Goal: Task Accomplishment & Management: Use online tool/utility

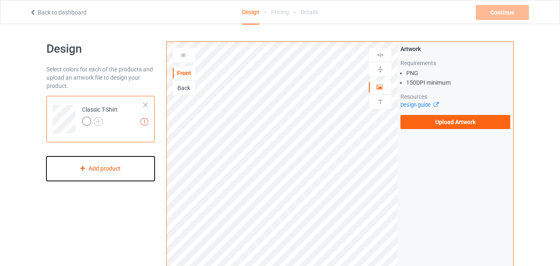
click at [89, 168] on div "Add product" at bounding box center [100, 168] width 108 height 24
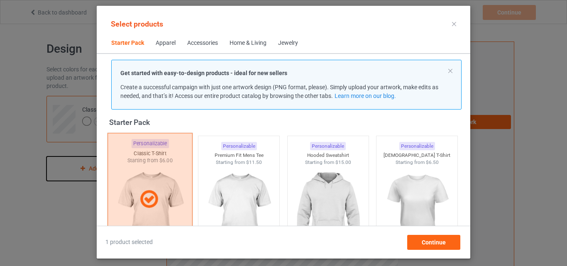
scroll to position [94, 0]
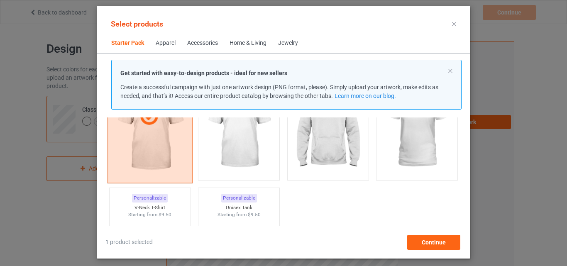
click at [151, 130] on div at bounding box center [149, 116] width 85 height 133
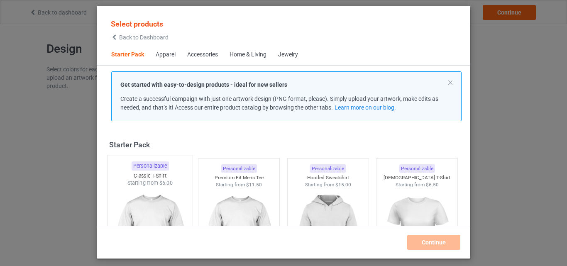
scroll to position [41, 0]
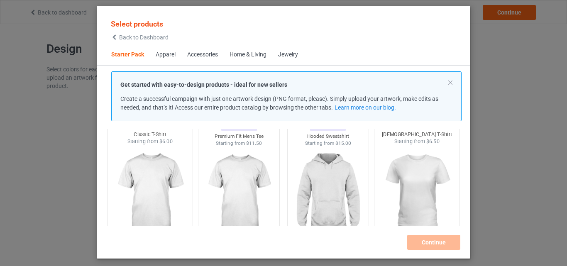
click at [407, 167] on img at bounding box center [417, 193] width 78 height 97
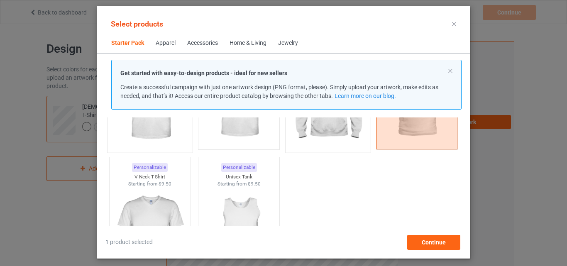
scroll to position [166, 0]
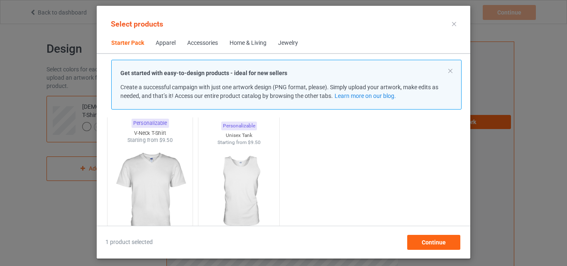
click at [149, 176] on img at bounding box center [150, 192] width 78 height 97
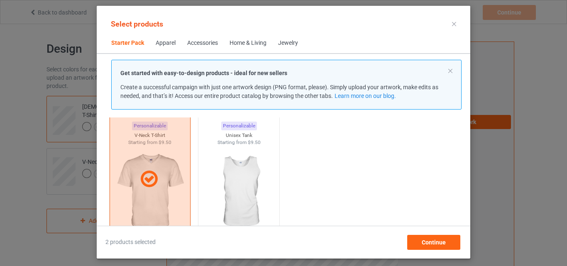
scroll to position [0, 0]
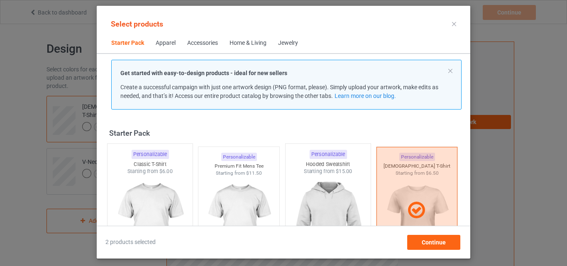
click at [323, 192] on img at bounding box center [328, 223] width 78 height 97
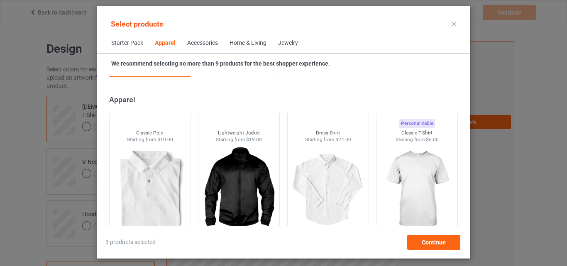
scroll to position [332, 0]
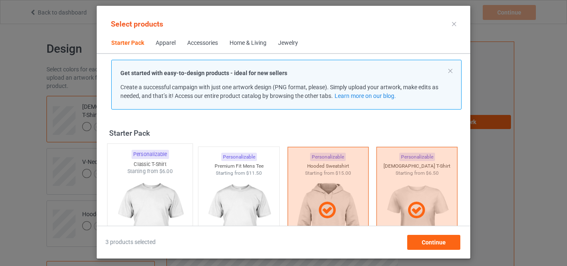
scroll to position [124, 0]
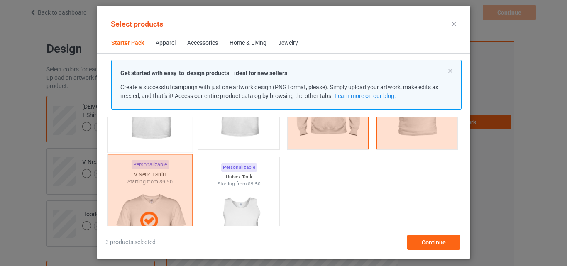
click at [165, 205] on div at bounding box center [149, 220] width 85 height 133
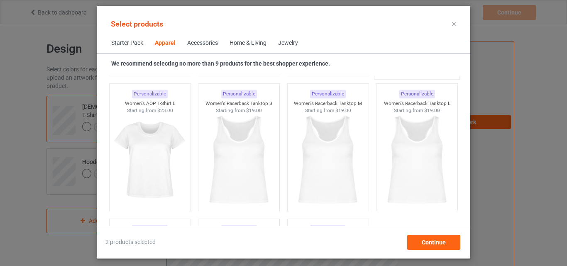
scroll to position [1576, 0]
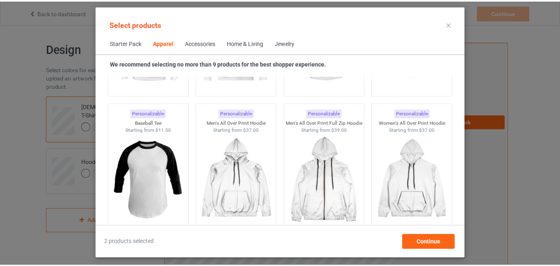
scroll to position [622, 0]
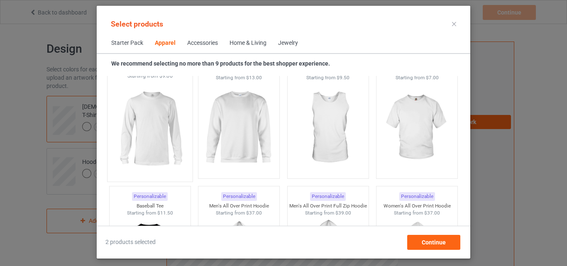
click at [150, 122] on img at bounding box center [150, 128] width 78 height 97
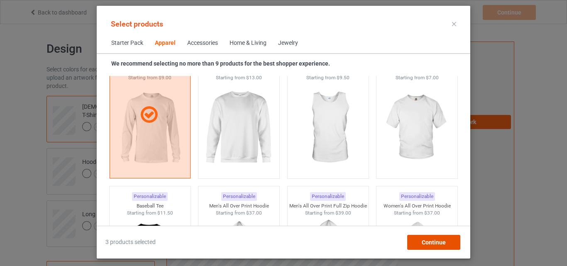
click at [422, 240] on span "Continue" at bounding box center [433, 242] width 24 height 7
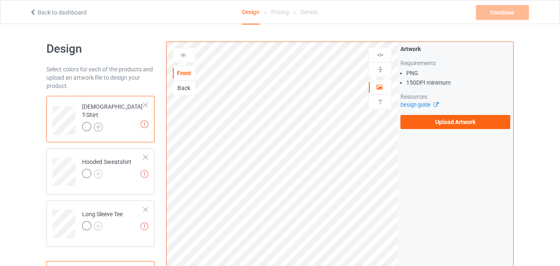
click at [98, 122] on img at bounding box center [98, 126] width 9 height 9
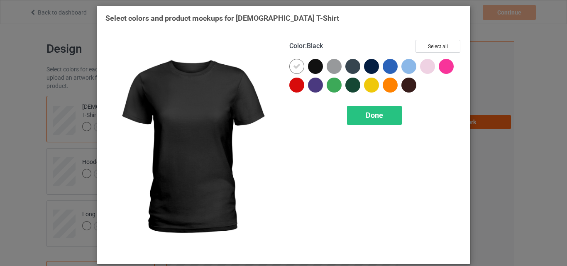
click at [314, 69] on div at bounding box center [315, 66] width 15 height 15
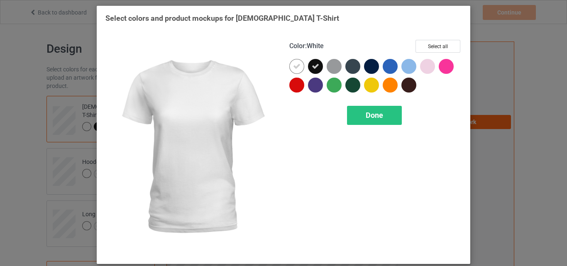
click at [290, 66] on div at bounding box center [296, 66] width 15 height 15
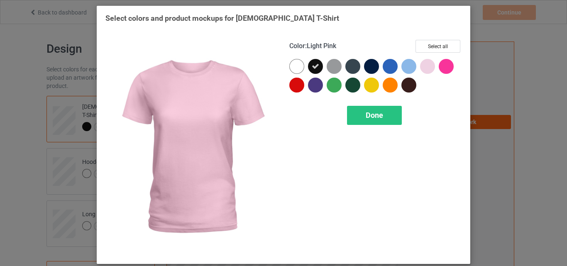
click at [424, 66] on div at bounding box center [427, 66] width 15 height 15
click at [425, 67] on icon at bounding box center [427, 66] width 7 height 7
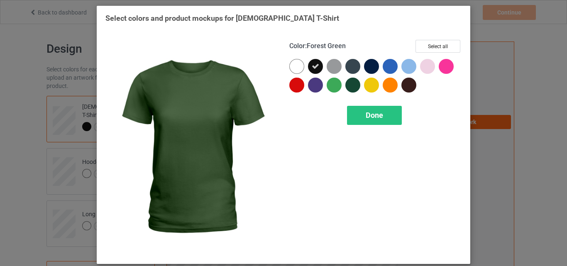
click at [347, 86] on div at bounding box center [352, 85] width 15 height 15
click at [375, 118] on span "Done" at bounding box center [373, 115] width 17 height 9
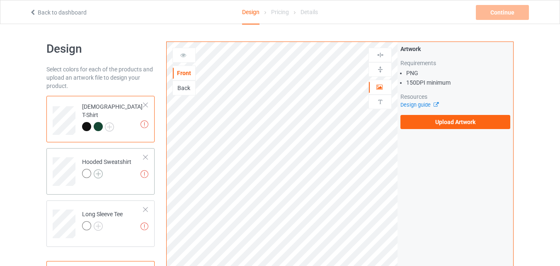
click at [99, 175] on img at bounding box center [98, 173] width 9 height 9
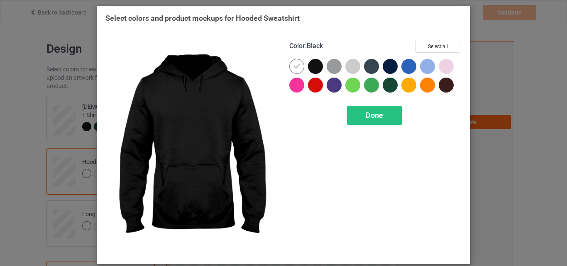
click at [310, 64] on div at bounding box center [315, 66] width 15 height 15
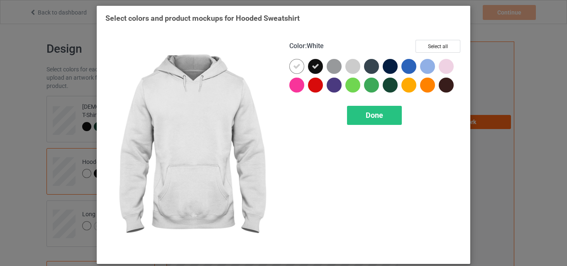
click at [294, 64] on icon at bounding box center [296, 66] width 7 height 7
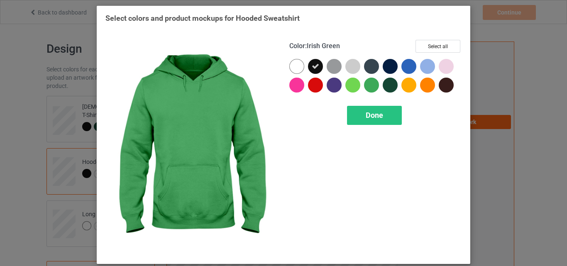
click at [365, 87] on div at bounding box center [371, 85] width 15 height 15
click at [379, 119] on span "Done" at bounding box center [373, 115] width 17 height 9
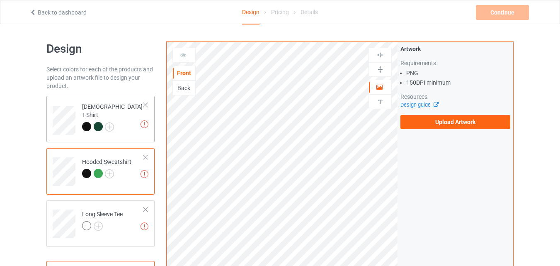
click at [97, 122] on div at bounding box center [98, 126] width 9 height 9
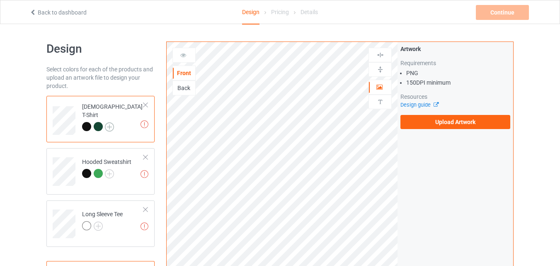
click at [110, 122] on img at bounding box center [109, 126] width 9 height 9
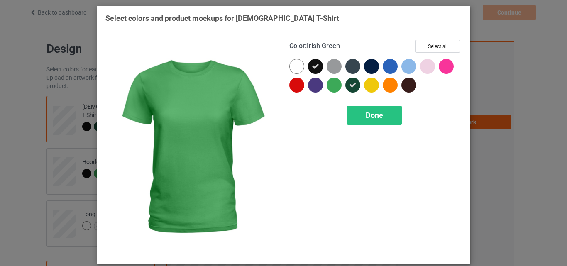
click at [334, 83] on div at bounding box center [333, 85] width 15 height 15
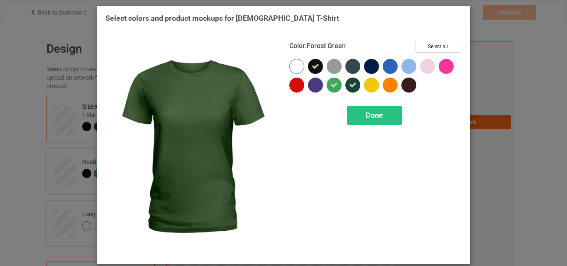
click at [355, 85] on div at bounding box center [352, 85] width 15 height 15
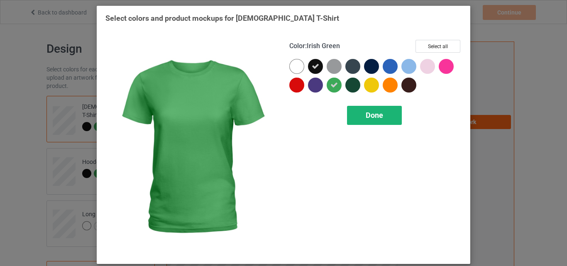
click at [374, 118] on span "Done" at bounding box center [373, 115] width 17 height 9
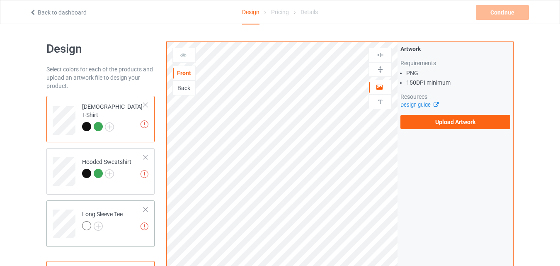
scroll to position [83, 0]
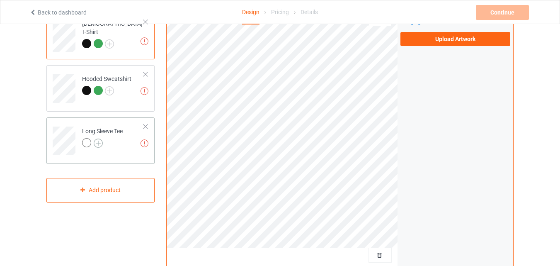
click at [100, 142] on img at bounding box center [98, 143] width 9 height 9
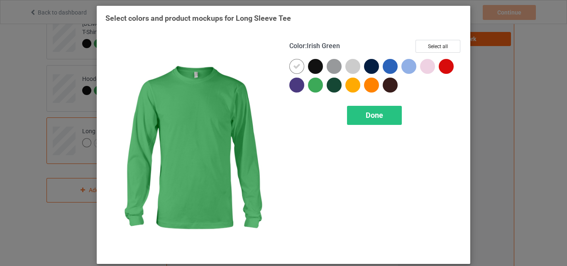
click at [311, 84] on div at bounding box center [315, 85] width 15 height 15
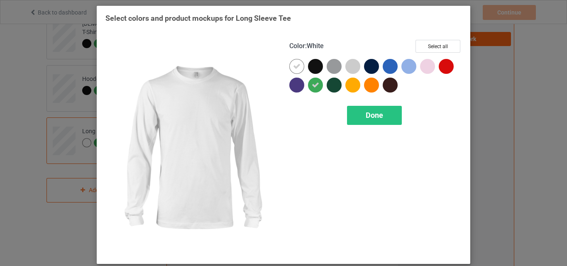
click at [293, 68] on icon at bounding box center [296, 66] width 7 height 7
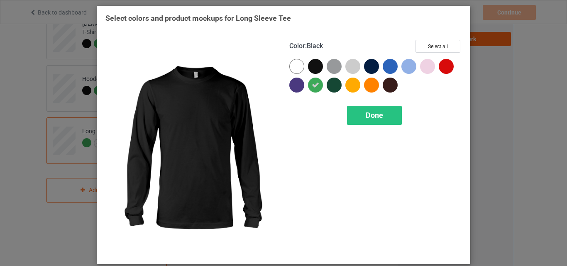
click at [310, 65] on div at bounding box center [315, 66] width 15 height 15
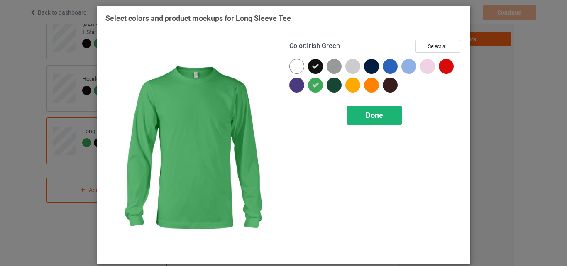
click at [356, 116] on div "Done" at bounding box center [374, 115] width 55 height 19
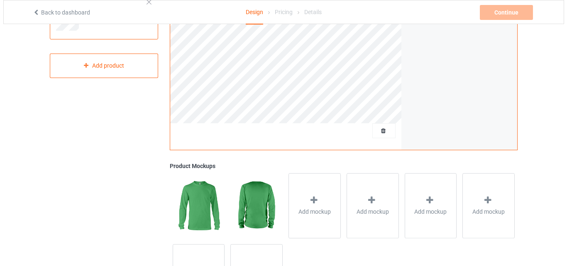
scroll to position [249, 0]
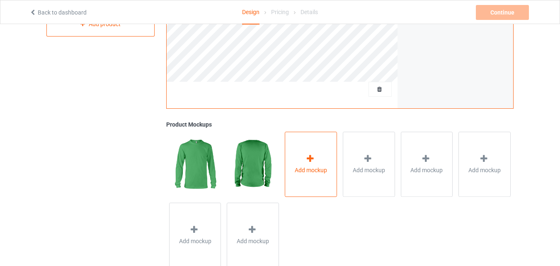
click at [312, 158] on icon at bounding box center [310, 158] width 10 height 9
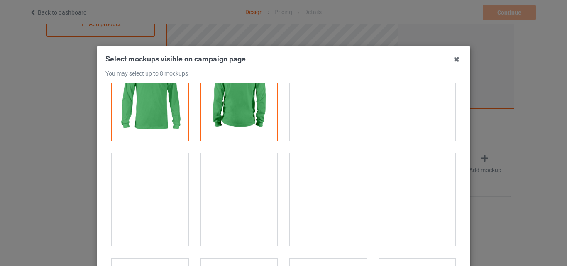
scroll to position [83, 0]
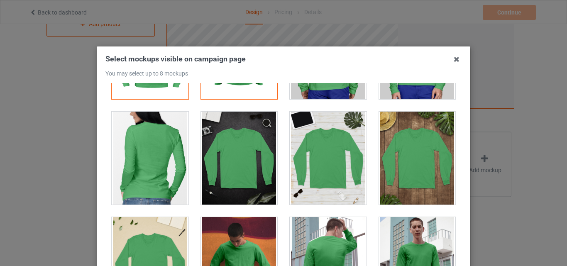
click at [151, 141] on div at bounding box center [150, 158] width 77 height 93
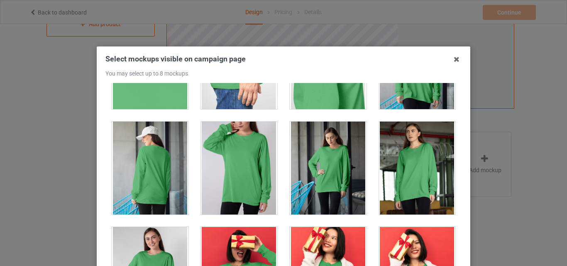
scroll to position [747, 0]
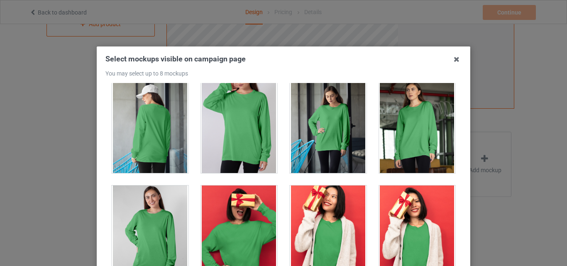
click at [127, 123] on div at bounding box center [150, 126] width 77 height 93
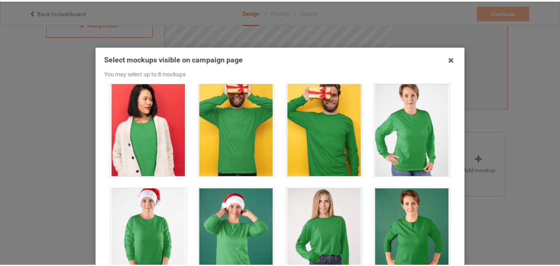
scroll to position [114, 0]
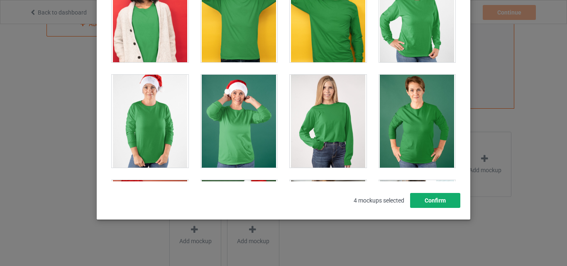
click at [427, 200] on button "Confirm" at bounding box center [435, 200] width 50 height 15
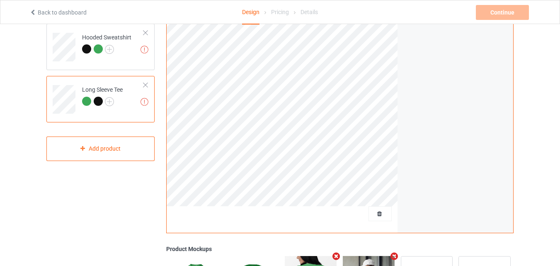
scroll to position [83, 0]
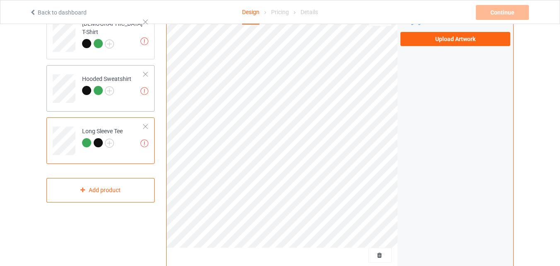
click at [121, 100] on td "Missing artworks Hooded Sweatshirt" at bounding box center [113, 85] width 71 height 34
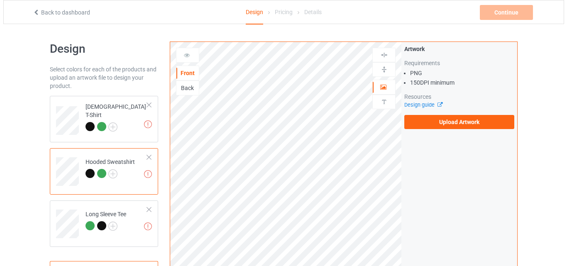
scroll to position [166, 0]
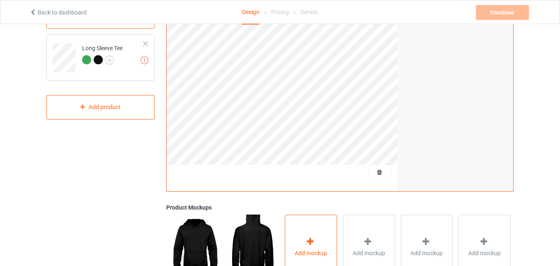
click at [310, 243] on icon at bounding box center [310, 241] width 10 height 9
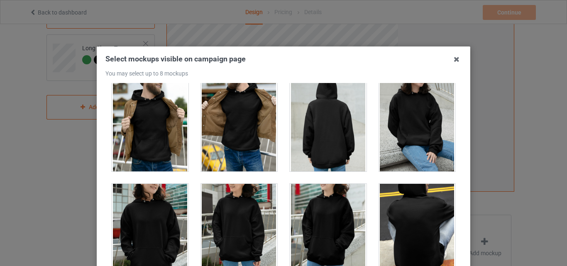
scroll to position [2393, 0]
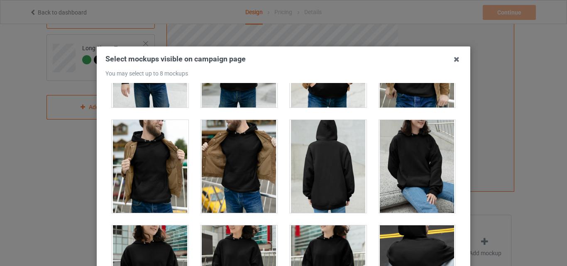
click at [340, 166] on div at bounding box center [328, 166] width 77 height 93
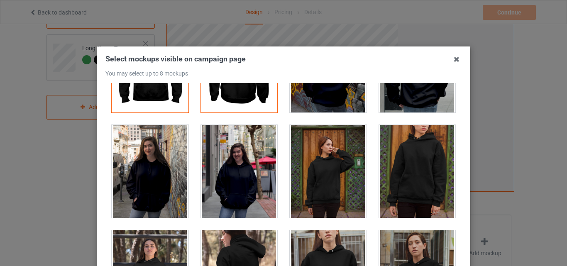
scroll to position [0, 0]
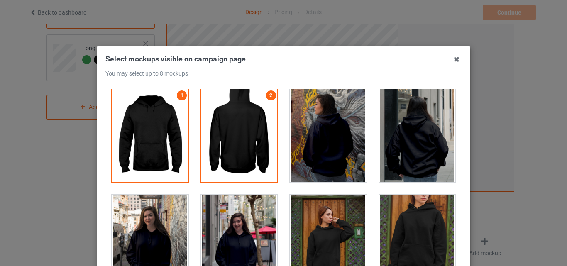
click at [428, 112] on div at bounding box center [417, 135] width 77 height 93
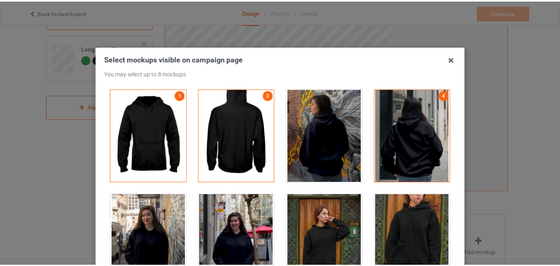
scroll to position [114, 0]
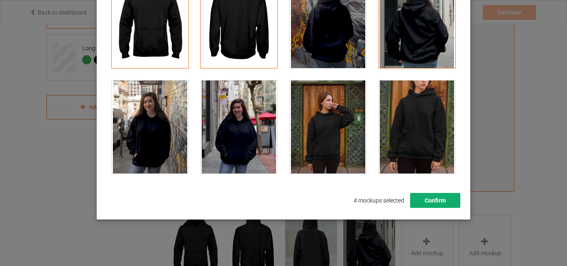
click at [445, 202] on button "Confirm" at bounding box center [435, 200] width 50 height 15
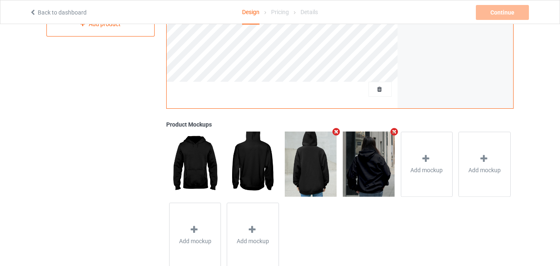
scroll to position [41, 0]
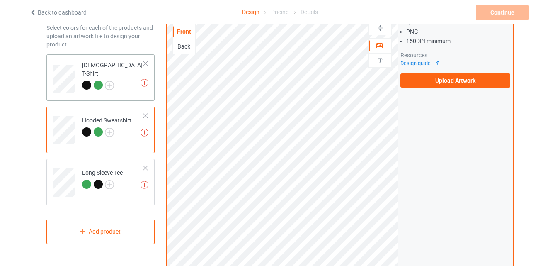
click at [119, 87] on td "Missing artworks [DEMOGRAPHIC_DATA] T-Shirt" at bounding box center [113, 76] width 71 height 37
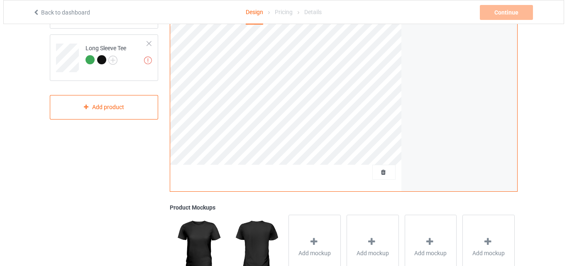
scroll to position [207, 0]
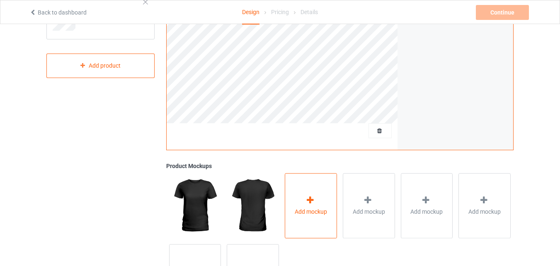
click at [307, 201] on icon at bounding box center [310, 200] width 10 height 9
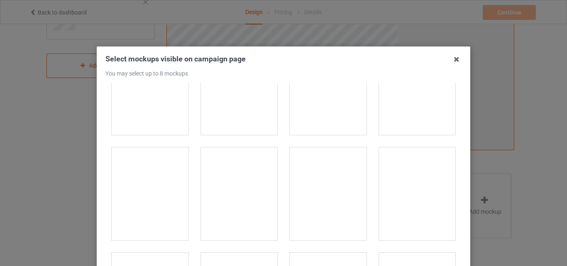
scroll to position [913, 0]
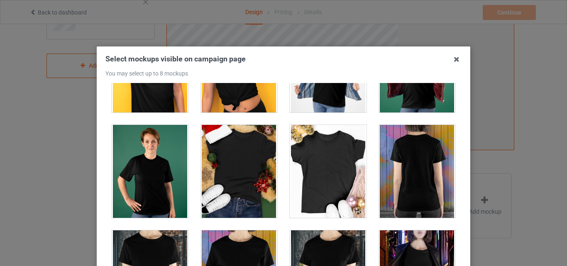
click at [418, 171] on div at bounding box center [417, 171] width 77 height 93
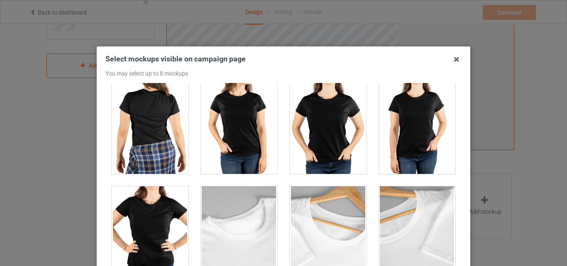
scroll to position [2138, 0]
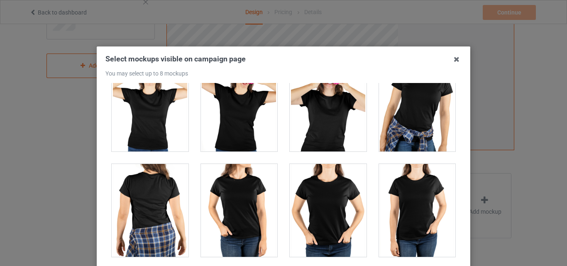
click at [148, 195] on div at bounding box center [150, 210] width 77 height 93
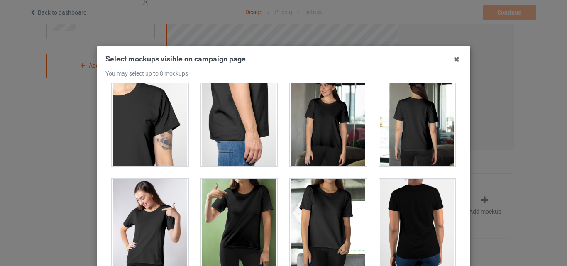
scroll to position [354, 0]
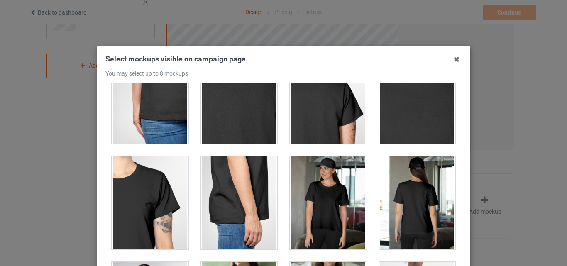
click at [395, 198] on div at bounding box center [417, 202] width 77 height 93
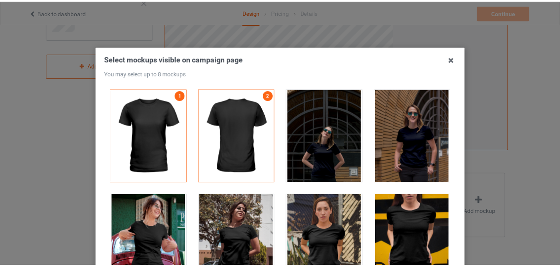
scroll to position [114, 0]
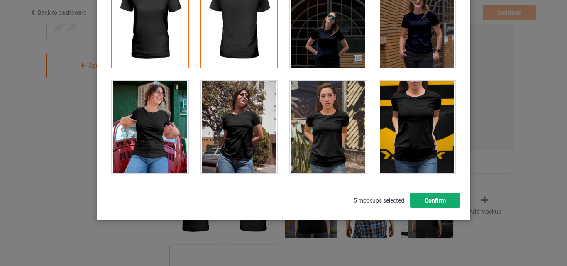
click at [435, 204] on button "Confirm" at bounding box center [435, 200] width 50 height 15
